Goal: Task Accomplishment & Management: Use online tool/utility

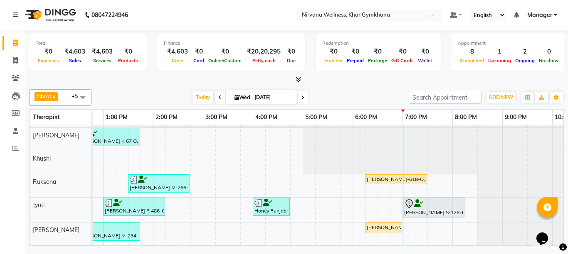
scroll to position [20, 289]
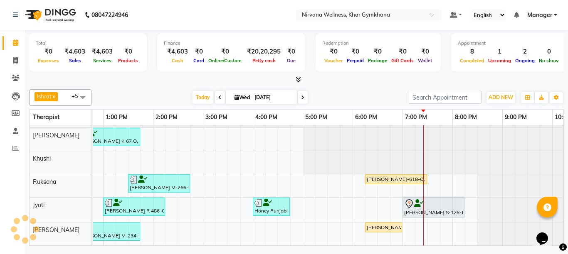
click at [275, 144] on td at bounding box center [271, 178] width 12 height 133
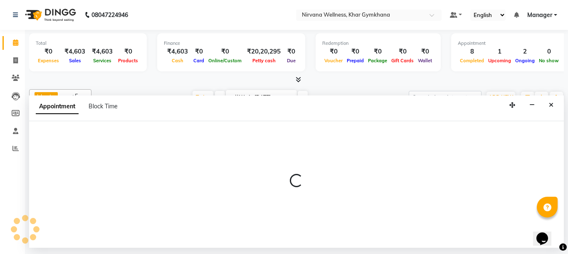
select select "68038"
select select "tentative"
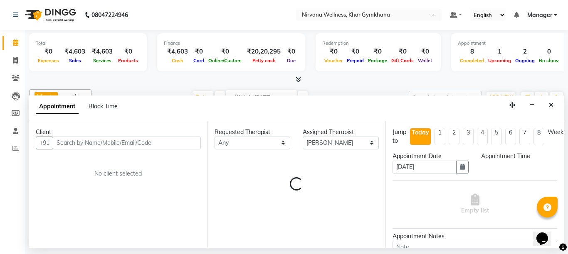
select select "975"
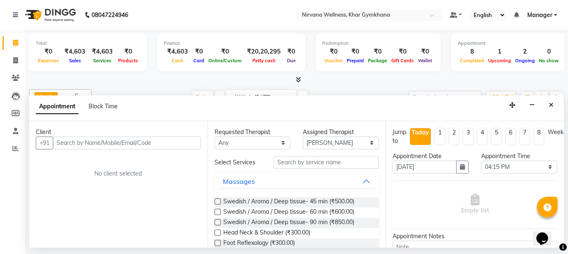
click at [48, 14] on img at bounding box center [49, 14] width 57 height 23
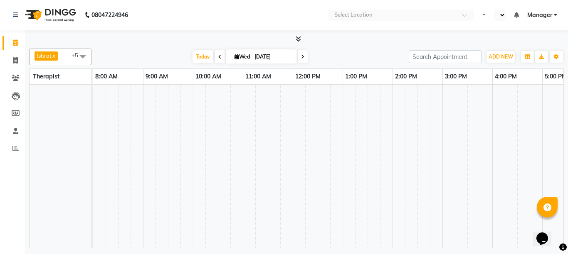
select select "en"
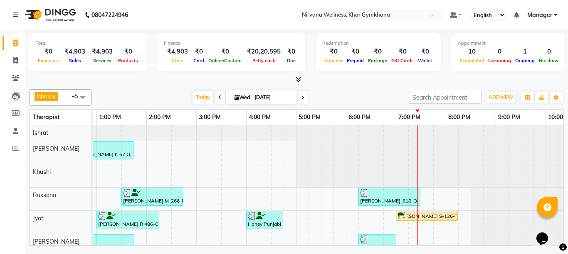
scroll to position [19, 0]
